Goal: Find contact information: Find contact information

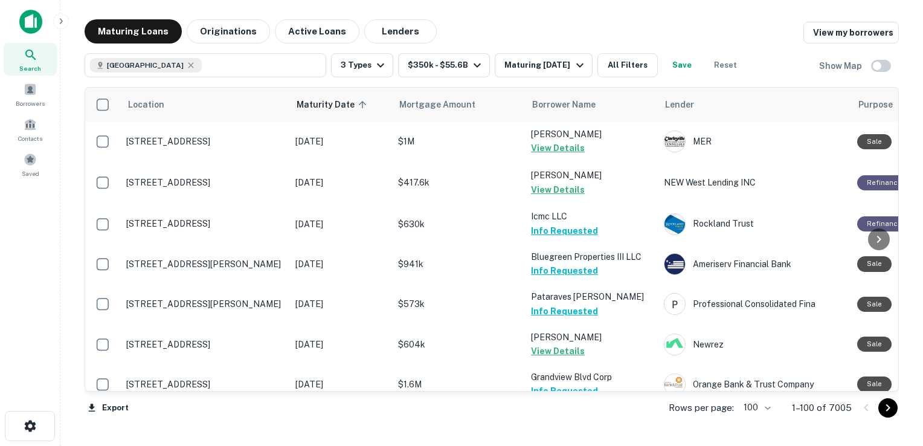
scroll to position [788, 0]
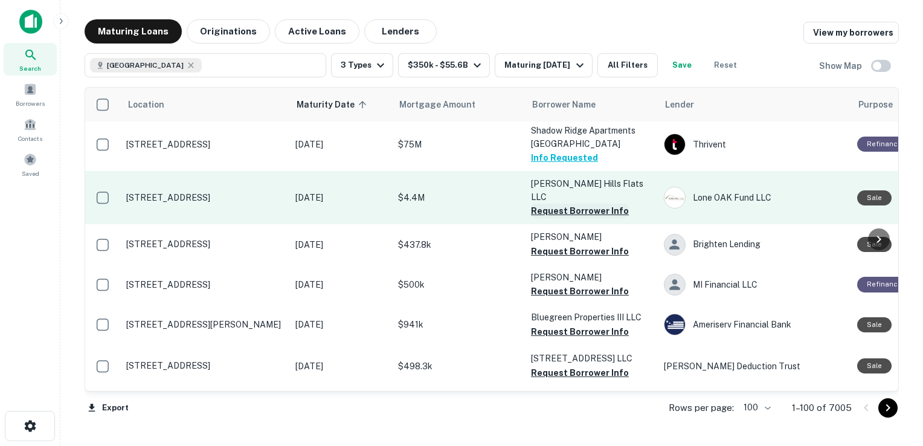
click at [555, 204] on button "Request Borrower Info" at bounding box center [580, 211] width 98 height 15
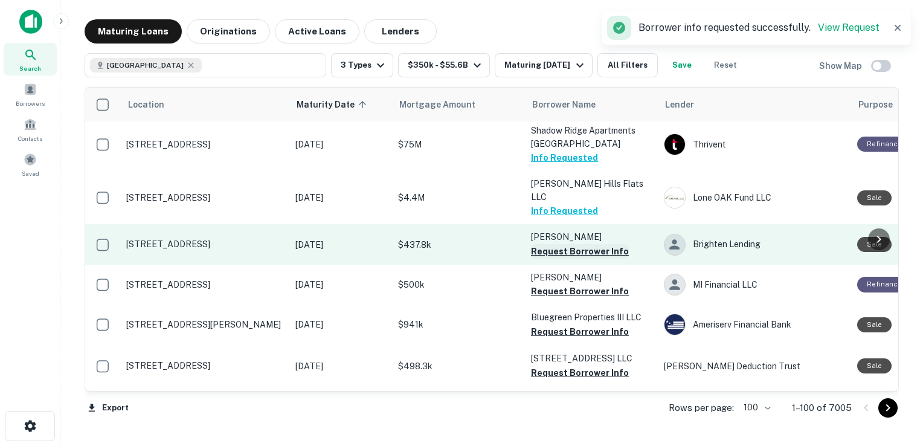
click at [546, 244] on button "Request Borrower Info" at bounding box center [580, 251] width 98 height 15
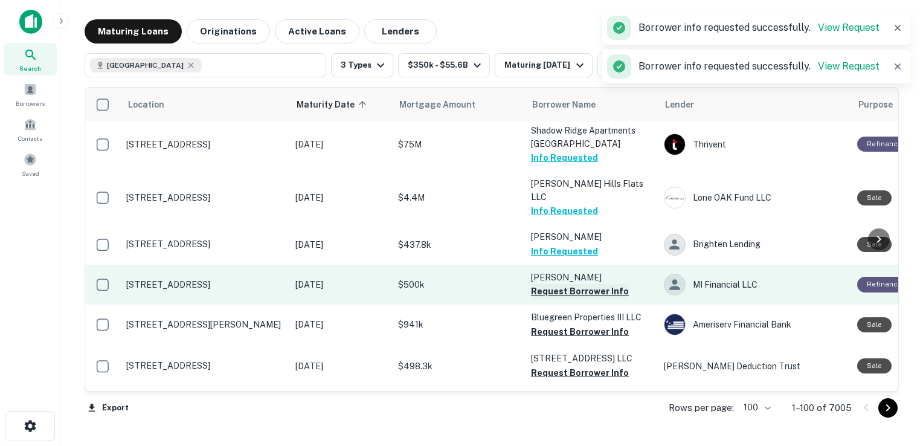
click at [543, 284] on button "Request Borrower Info" at bounding box center [580, 291] width 98 height 15
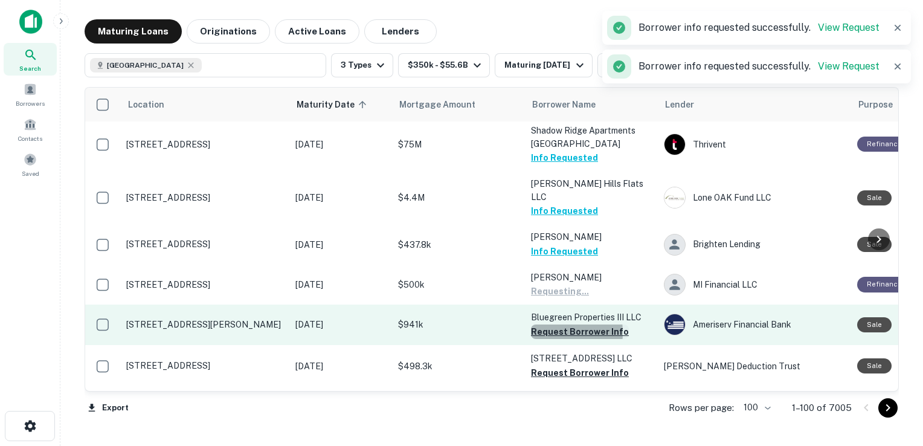
click at [535, 324] on button "Request Borrower Info" at bounding box center [580, 331] width 98 height 15
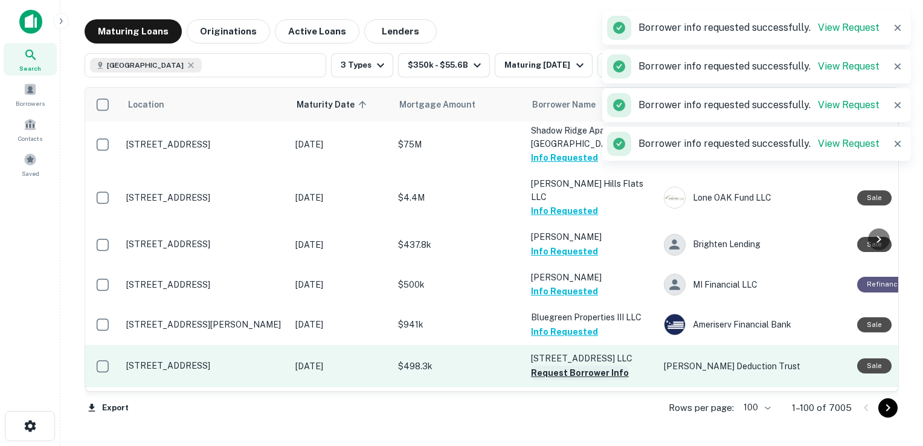
click at [542, 366] on button "Request Borrower Info" at bounding box center [580, 373] width 98 height 15
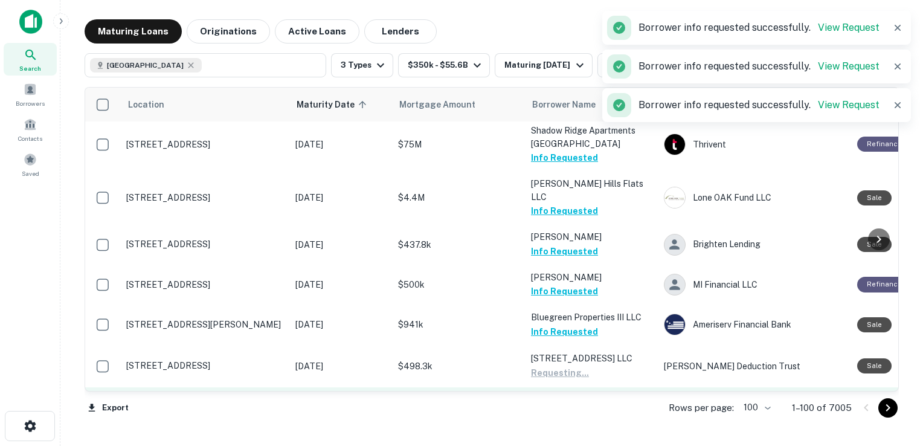
click at [543, 409] on button "Request Borrower Info" at bounding box center [580, 416] width 98 height 15
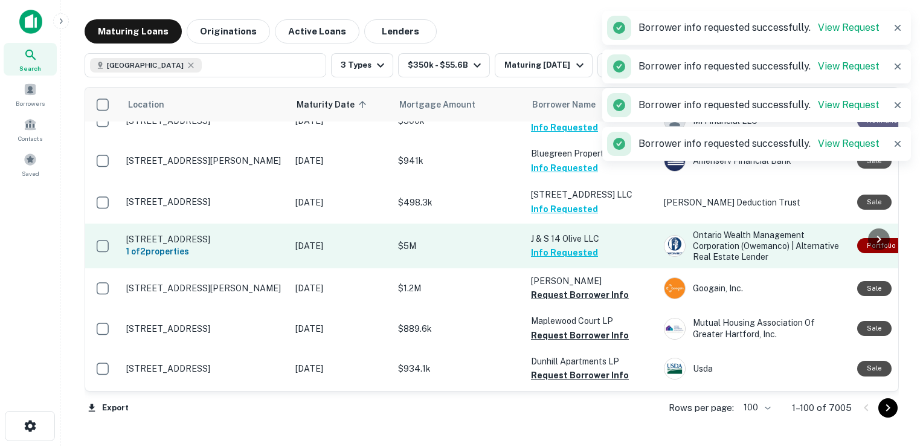
scroll to position [962, 0]
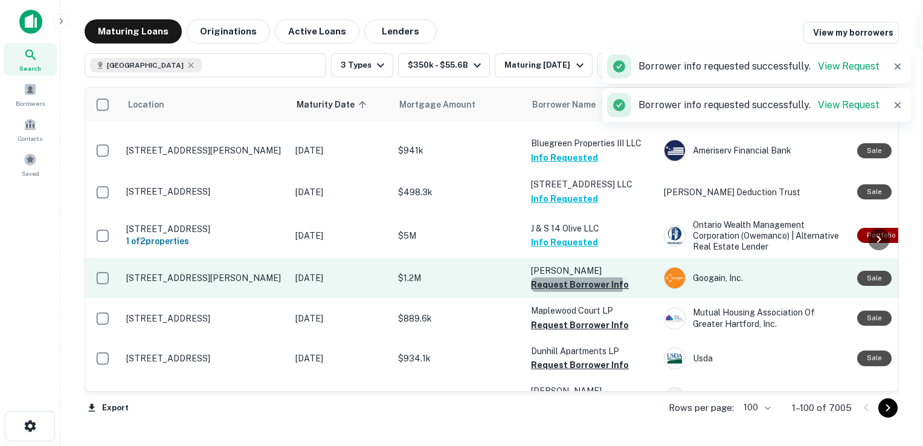
click at [568, 277] on button "Request Borrower Info" at bounding box center [580, 284] width 98 height 15
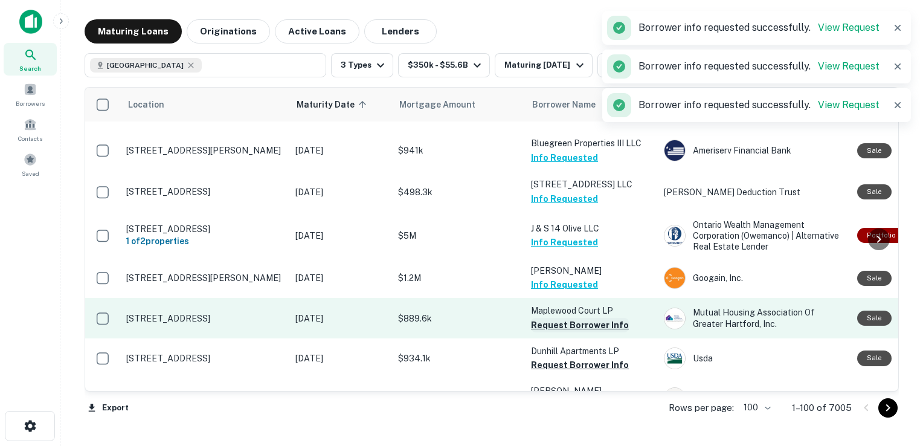
click at [555, 318] on button "Request Borrower Info" at bounding box center [580, 325] width 98 height 15
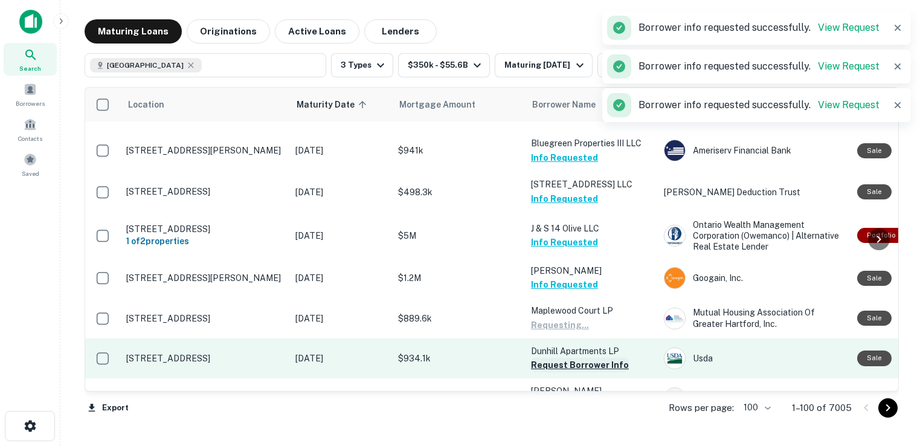
click at [549, 358] on button "Request Borrower Info" at bounding box center [580, 365] width 98 height 15
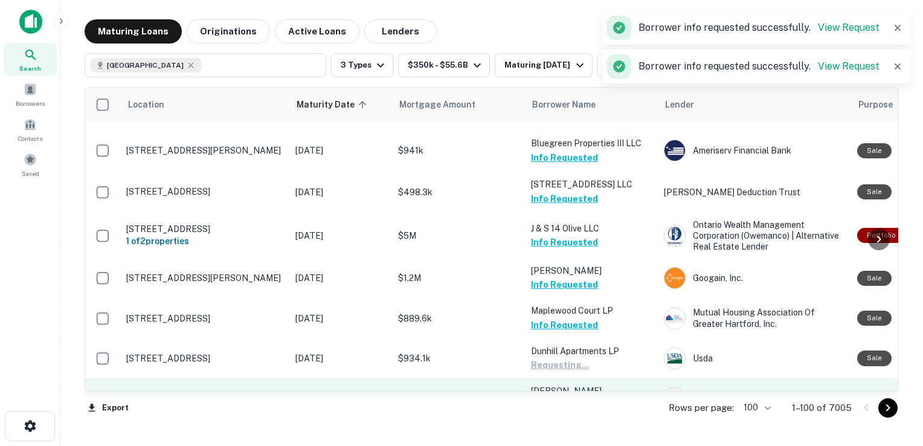
click at [541, 398] on button "Request Borrower Info" at bounding box center [580, 405] width 98 height 15
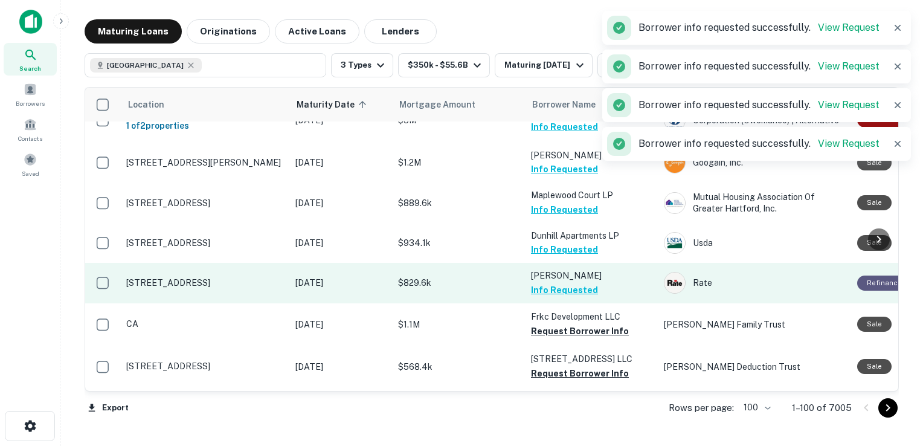
scroll to position [1128, 0]
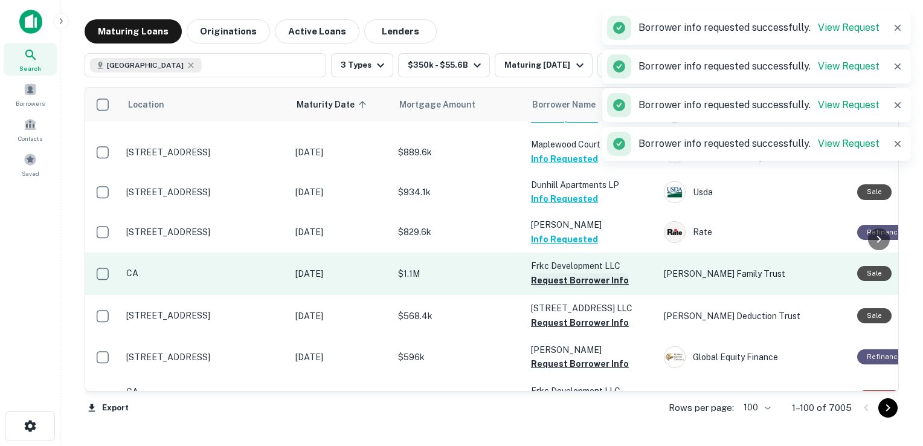
click at [573, 273] on button "Request Borrower Info" at bounding box center [580, 280] width 98 height 15
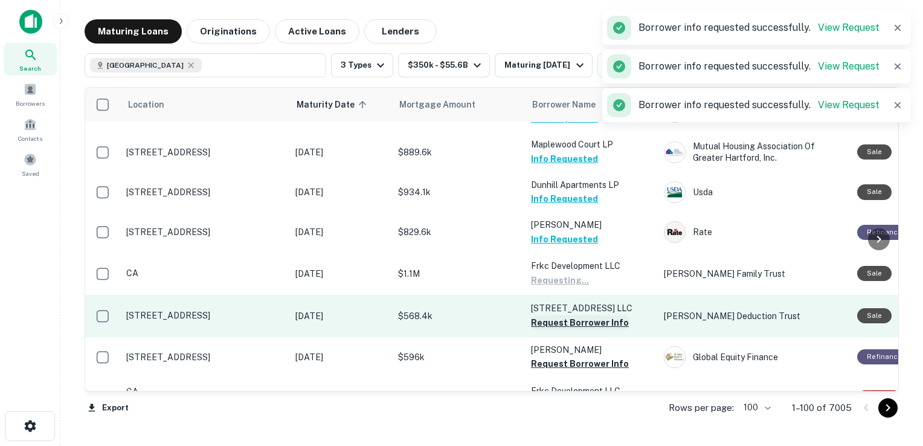
click at [552, 315] on button "Request Borrower Info" at bounding box center [580, 322] width 98 height 15
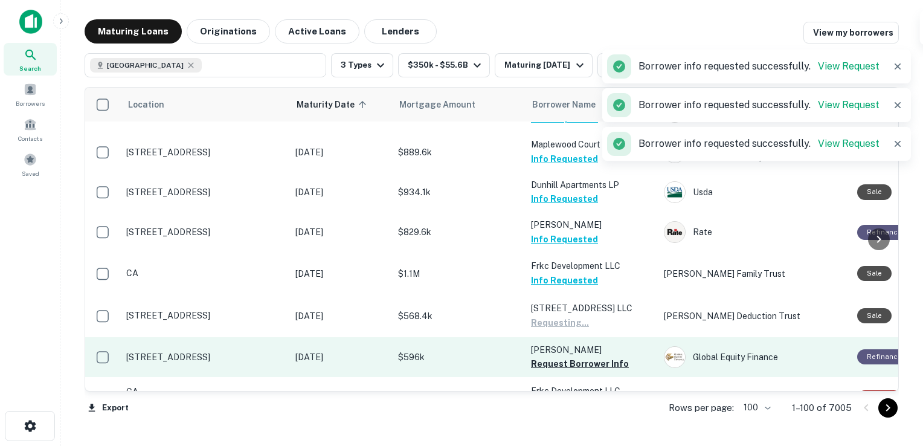
click at [549, 337] on td "[PERSON_NAME] T Request Borrower Info" at bounding box center [591, 357] width 133 height 40
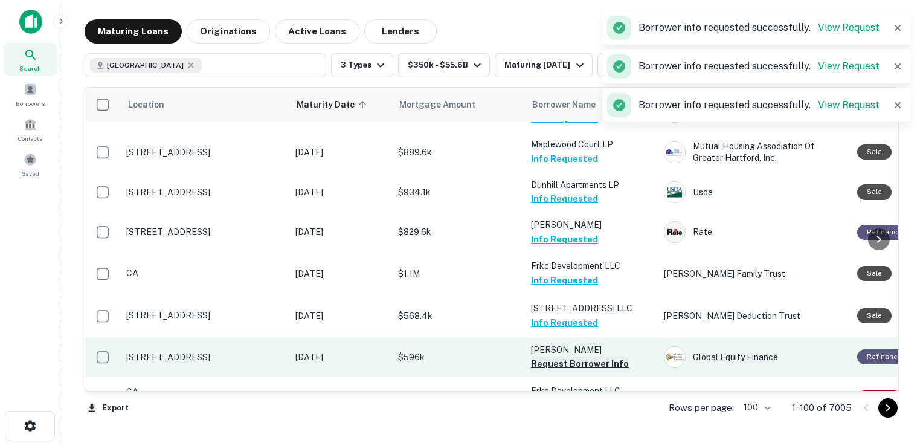
click at [549, 357] on button "Request Borrower Info" at bounding box center [580, 364] width 98 height 15
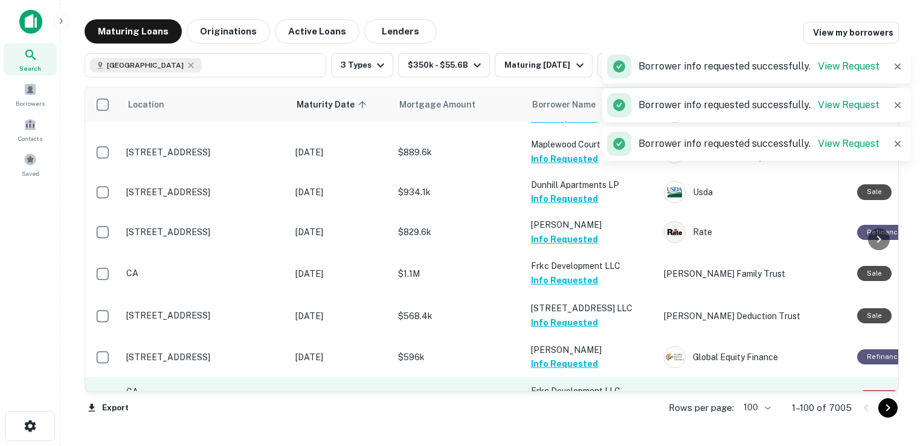
click at [551, 398] on button "Request Borrower Info" at bounding box center [580, 405] width 98 height 15
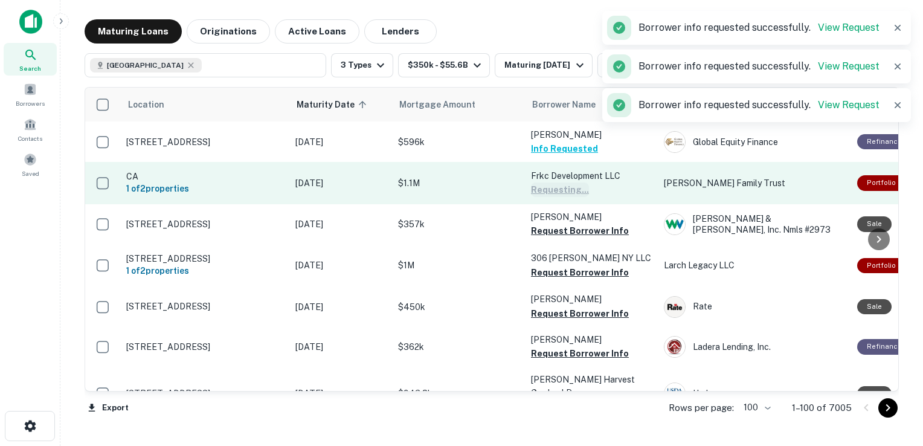
scroll to position [1343, 0]
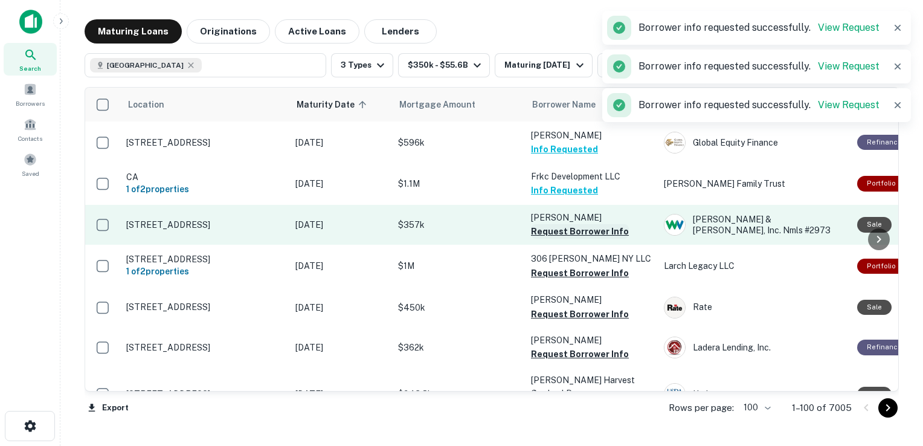
click at [566, 224] on button "Request Borrower Info" at bounding box center [580, 231] width 98 height 15
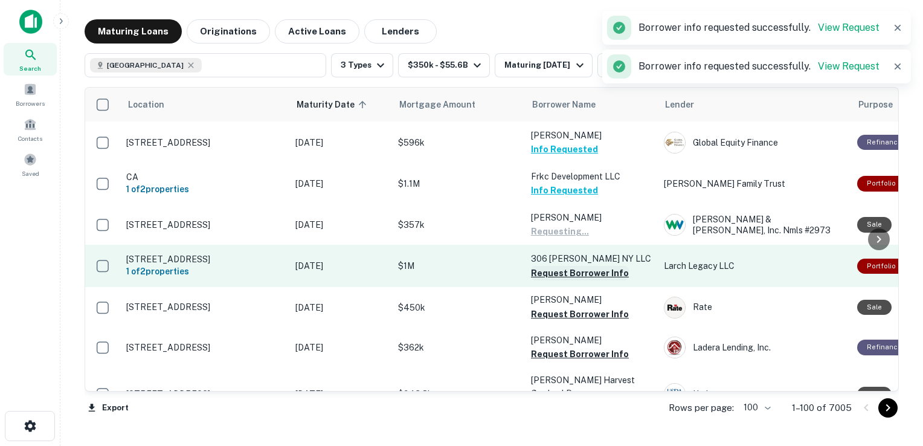
click at [563, 266] on button "Request Borrower Info" at bounding box center [580, 273] width 98 height 15
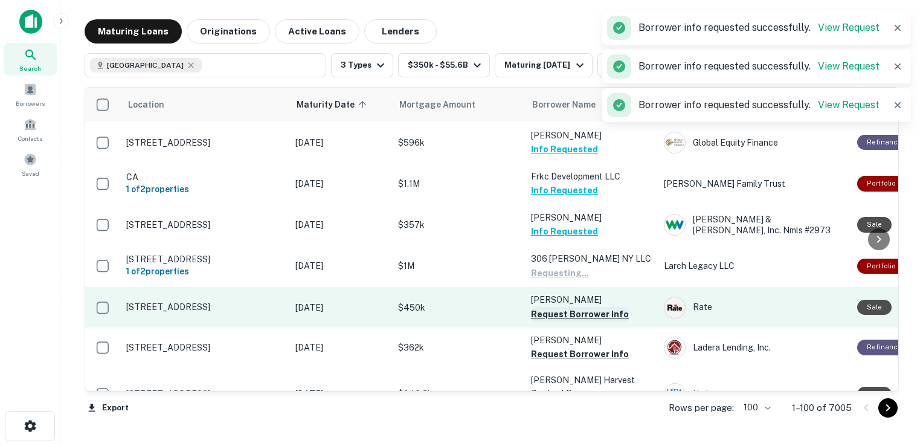
click at [557, 307] on button "Request Borrower Info" at bounding box center [580, 314] width 98 height 15
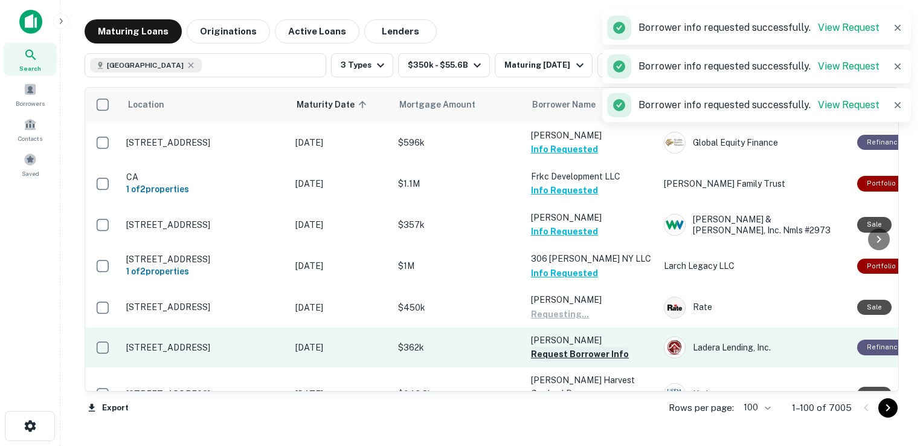
click at [553, 347] on button "Request Borrower Info" at bounding box center [580, 354] width 98 height 15
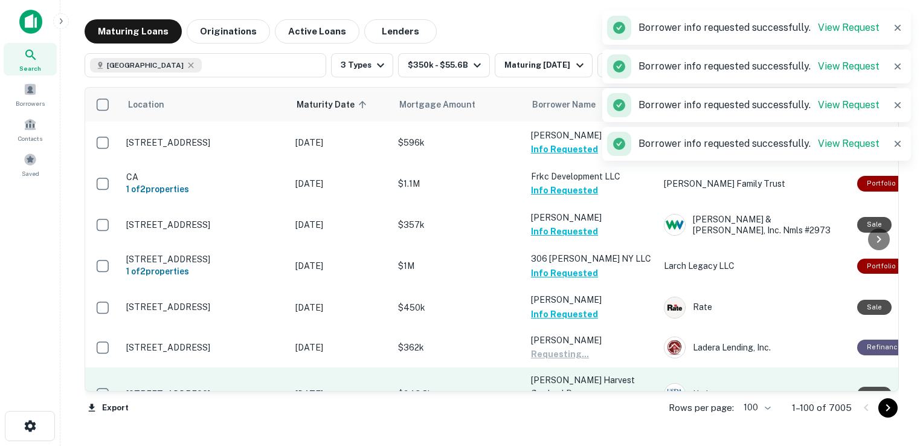
click at [545, 400] on button "Request Borrower Info" at bounding box center [580, 407] width 98 height 15
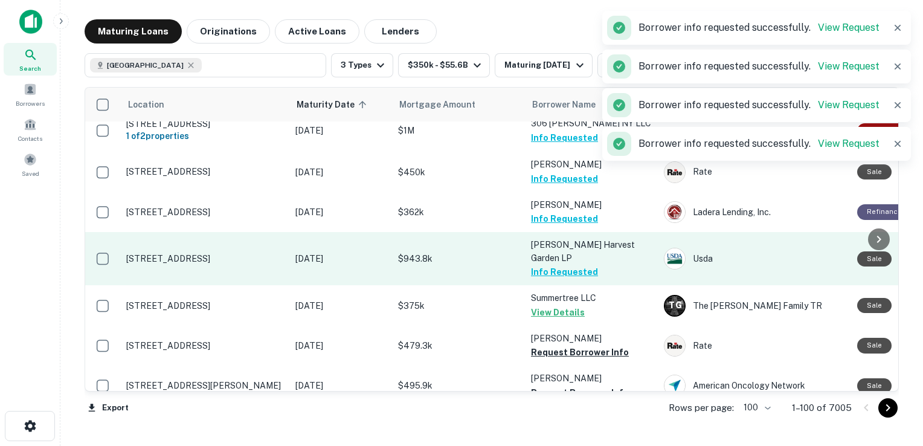
scroll to position [1479, 0]
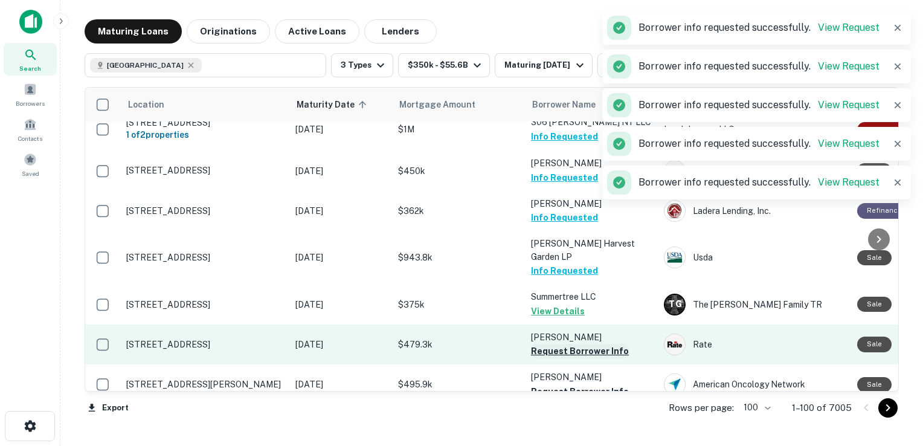
click at [542, 344] on button "Request Borrower Info" at bounding box center [580, 351] width 98 height 15
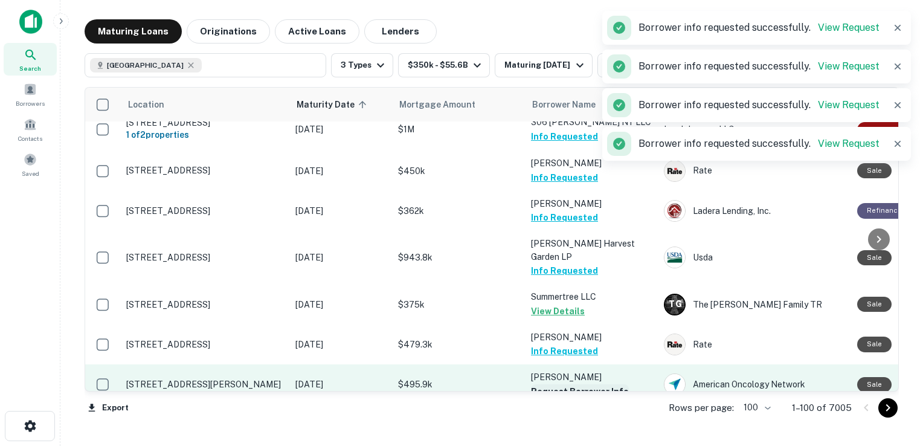
click at [544, 384] on button "Request Borrower Info" at bounding box center [580, 391] width 98 height 15
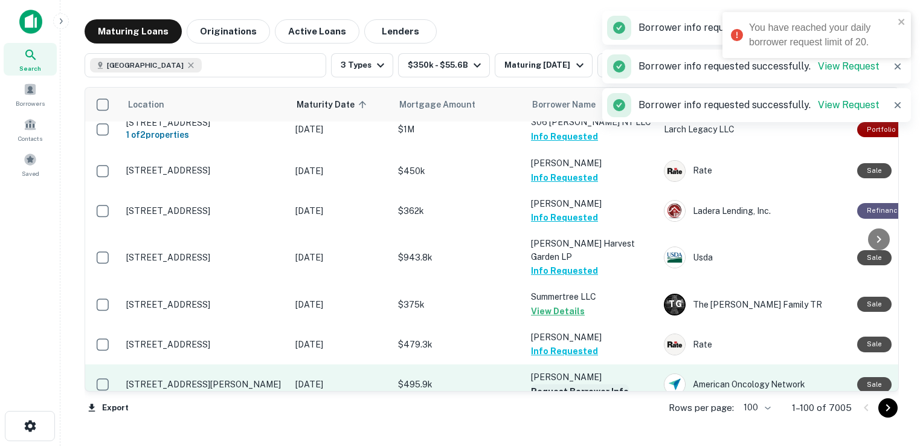
click at [544, 384] on button "Request Borrower Info" at bounding box center [580, 391] width 98 height 15
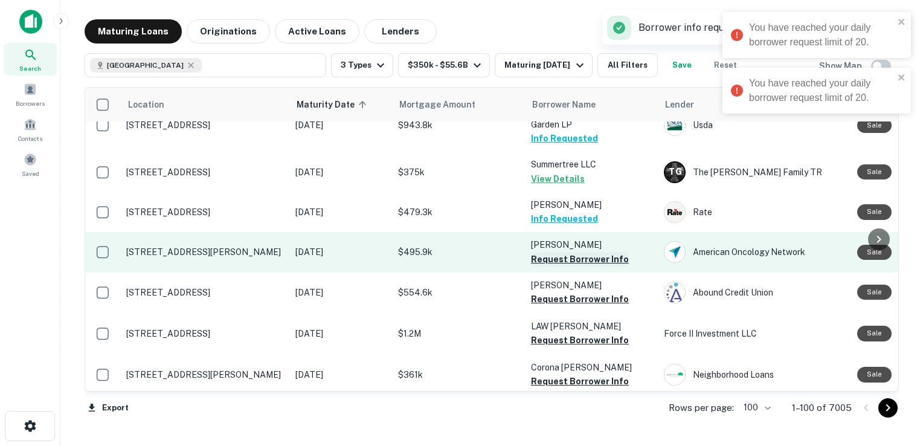
scroll to position [1612, 0]
